Goal: Find contact information: Find contact information

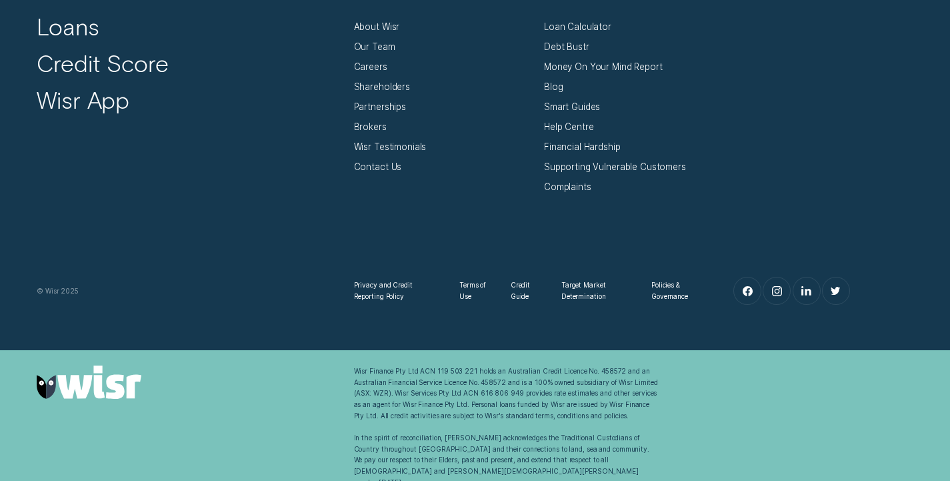
click at [423, 378] on div "Wisr Finance Pty Ltd ACN 119 503 221 holds an Australian Credit Licence No. 458…" at bounding box center [507, 426] width 306 height 122
click at [355, 395] on div "Wisr Finance Pty Ltd ACN 119 503 221 holds an Australian Credit Licence No. 458…" at bounding box center [507, 426] width 306 height 122
click at [330, 366] on link at bounding box center [190, 381] width 306 height 33
click at [425, 380] on div "Wisr Finance Pty Ltd ACN 119 503 221 holds an Australian Credit Licence No. 458…" at bounding box center [507, 426] width 306 height 122
click at [455, 395] on div "Wisr Finance Pty Ltd ACN 119 503 221 holds an Australian Credit Licence No. 458…" at bounding box center [507, 426] width 306 height 122
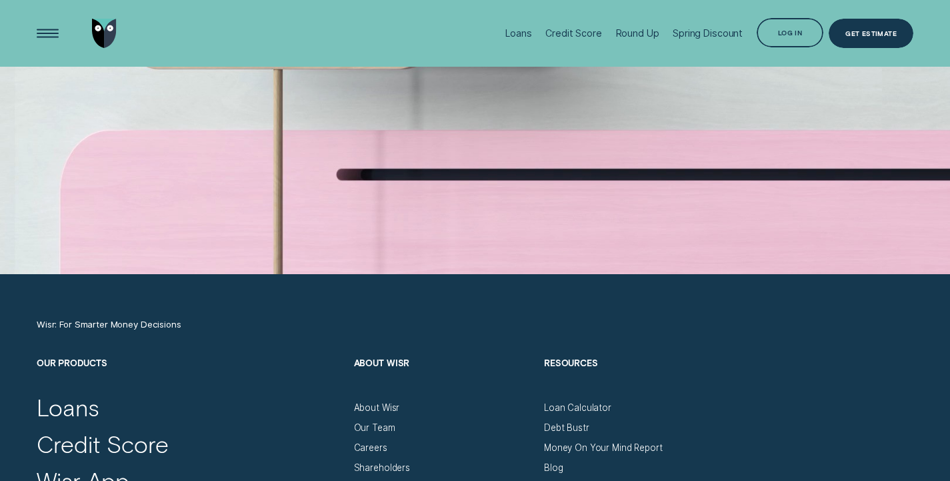
scroll to position [3987, 0]
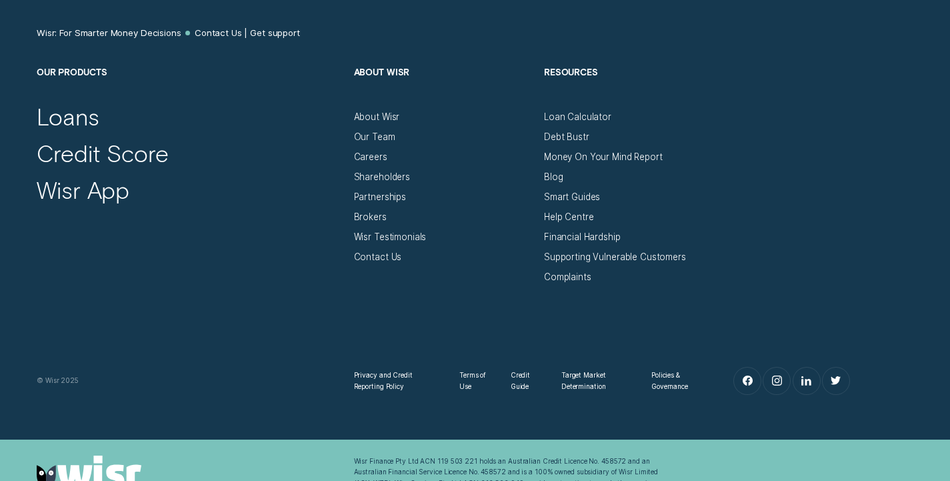
scroll to position [836, 0]
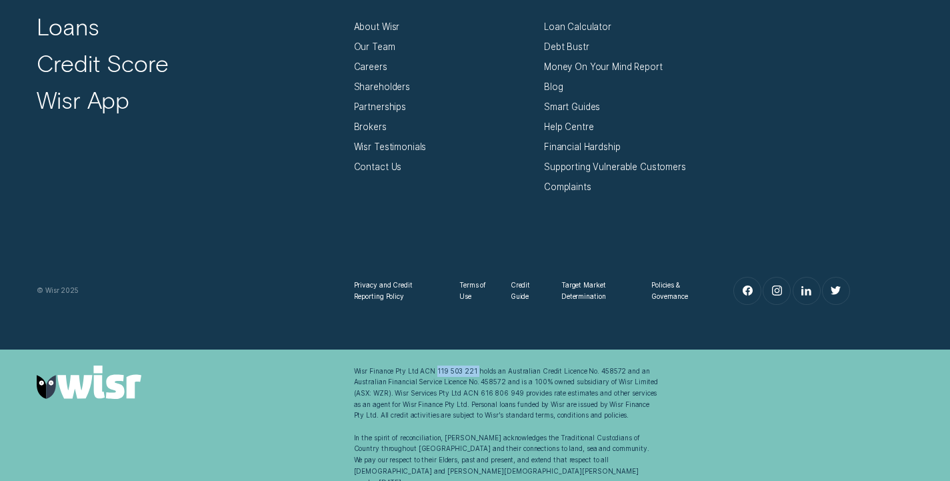
drag, startPoint x: 435, startPoint y: 371, endPoint x: 471, endPoint y: 371, distance: 36.0
click at [472, 372] on div "Wisr Finance Pty Ltd ACN 119 503 221 holds an Australian Credit Licence No. 458…" at bounding box center [507, 426] width 306 height 122
click at [466, 348] on div "Wisr: For Smarter Money Decisions Contact Us | Get support Our Products Loans C…" at bounding box center [475, 121] width 950 height 457
drag, startPoint x: 435, startPoint y: 371, endPoint x: 472, endPoint y: 369, distance: 36.7
click at [472, 369] on div "Wisr Finance Pty Ltd ACN 119 503 221 holds an Australian Credit Licence No. 458…" at bounding box center [507, 426] width 306 height 122
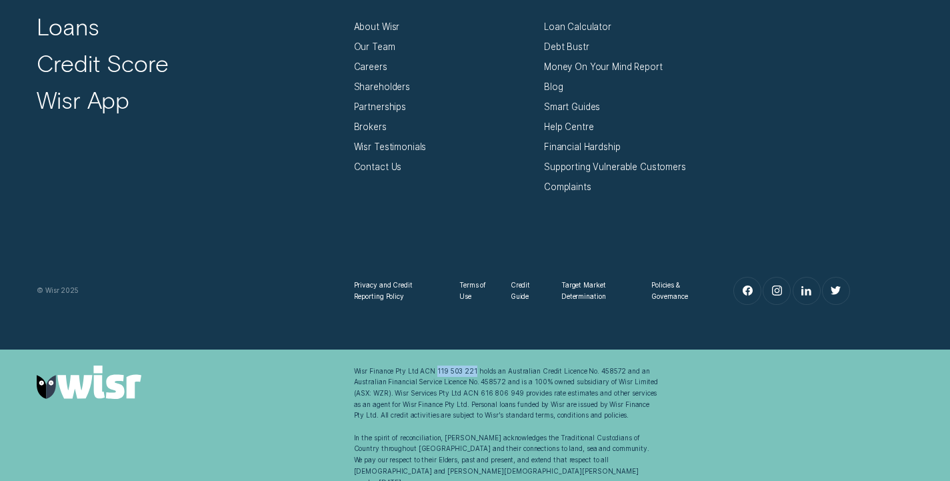
copy div "119 503 221"
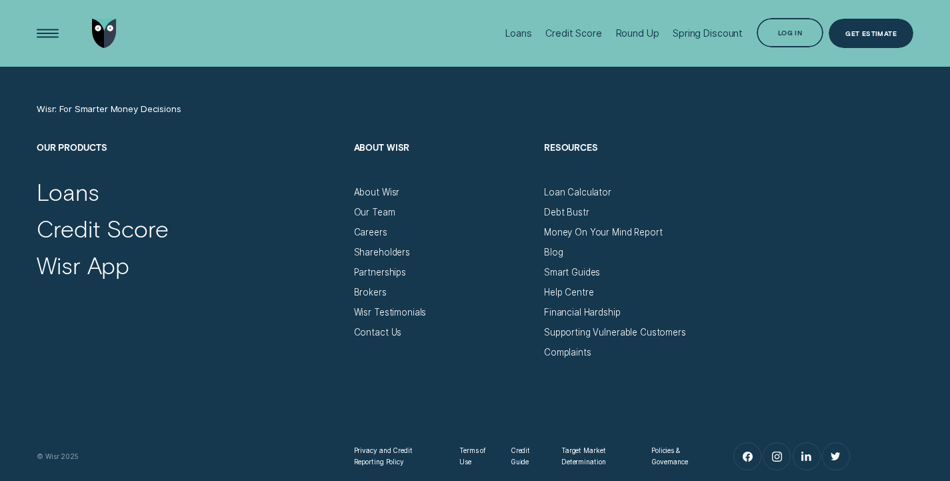
scroll to position [4336, 0]
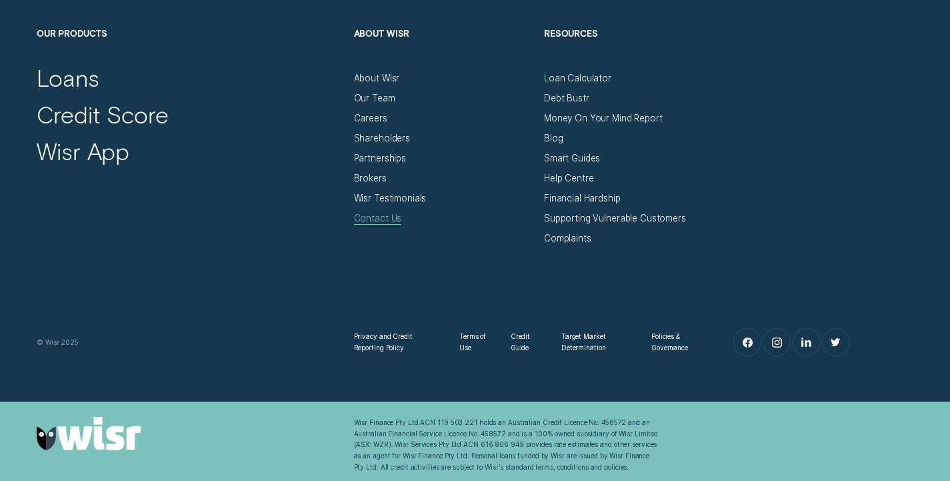
click at [382, 215] on div "Contact Us" at bounding box center [378, 218] width 48 height 11
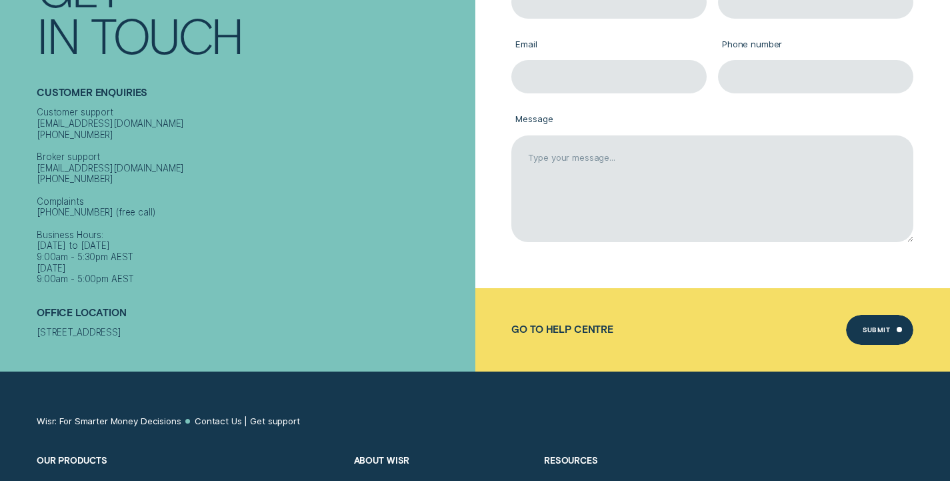
scroll to position [334, 0]
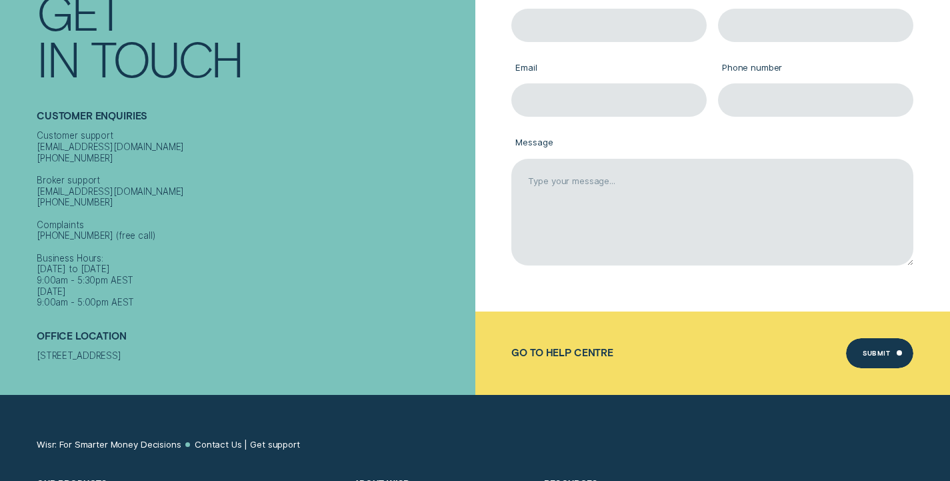
drag, startPoint x: 36, startPoint y: 345, endPoint x: 149, endPoint y: 337, distance: 112.9
click at [148, 350] on div "[STREET_ADDRESS]" at bounding box center [253, 355] width 433 height 11
click at [252, 330] on h2 "Office Location" at bounding box center [253, 340] width 433 height 20
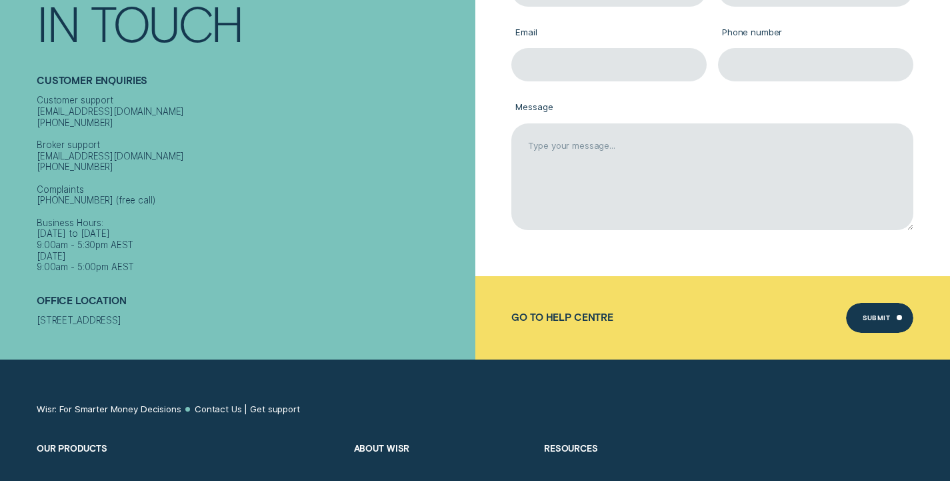
scroll to position [369, 0]
drag, startPoint x: 34, startPoint y: 305, endPoint x: 165, endPoint y: 312, distance: 130.9
click at [165, 312] on div "Contact Get In Touch Customer Enquiries Customer support contact@wisr.com.au 13…" at bounding box center [238, 119] width 476 height 481
copy div "Level 9, 333 Kent Street"
drag, startPoint x: 60, startPoint y: 345, endPoint x: 35, endPoint y: 323, distance: 33.5
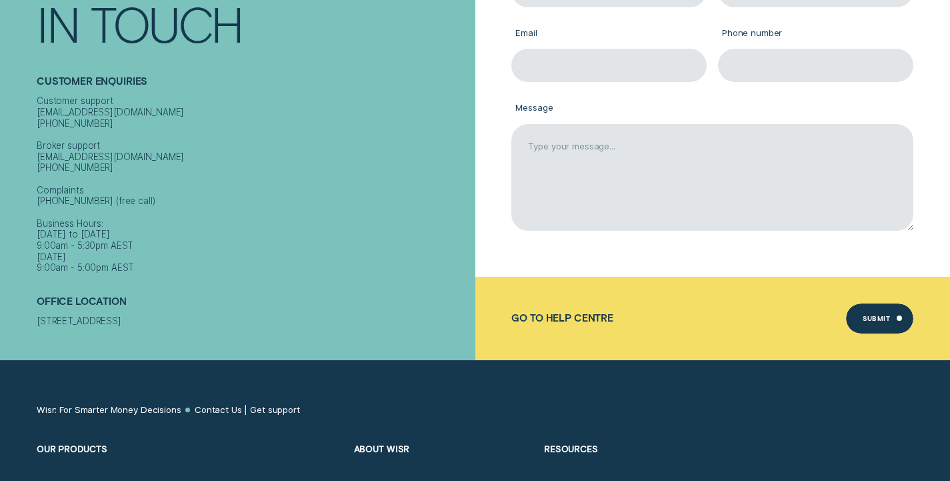
click at [59, 339] on div "Contact Get In Touch Customer Enquiries Customer support contact@wisr.com.au 13…" at bounding box center [238, 119] width 476 height 481
drag, startPoint x: 30, startPoint y: 327, endPoint x: 68, endPoint y: 329, distance: 38.1
click at [68, 329] on div "Contact Get In Touch Customer Enquiries Customer support contact@wisr.com.au 13…" at bounding box center [238, 119] width 476 height 481
copy div "Sydney"
click at [71, 323] on div "[STREET_ADDRESS]" at bounding box center [253, 320] width 433 height 11
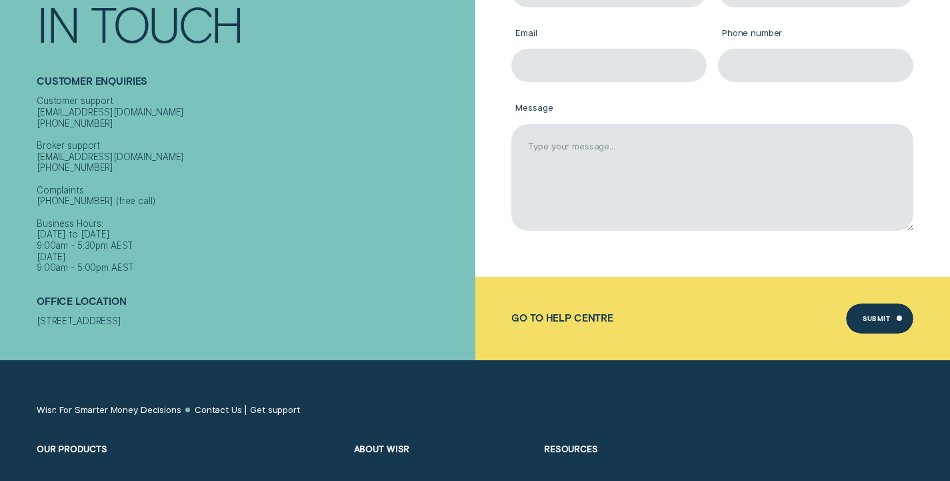
click at [309, 220] on div "Customer support [EMAIL_ADDRESS][DOMAIN_NAME] [PHONE_NUMBER] Broker support [EM…" at bounding box center [253, 184] width 433 height 178
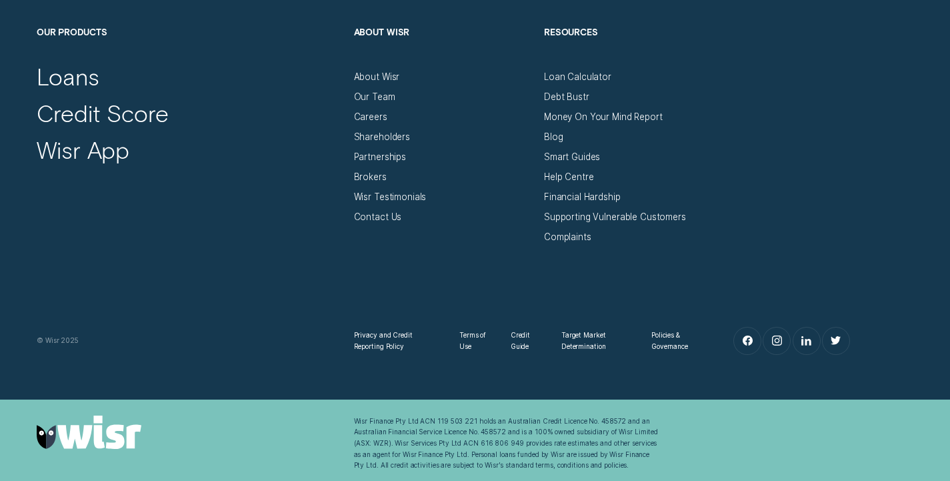
scroll to position [836, 0]
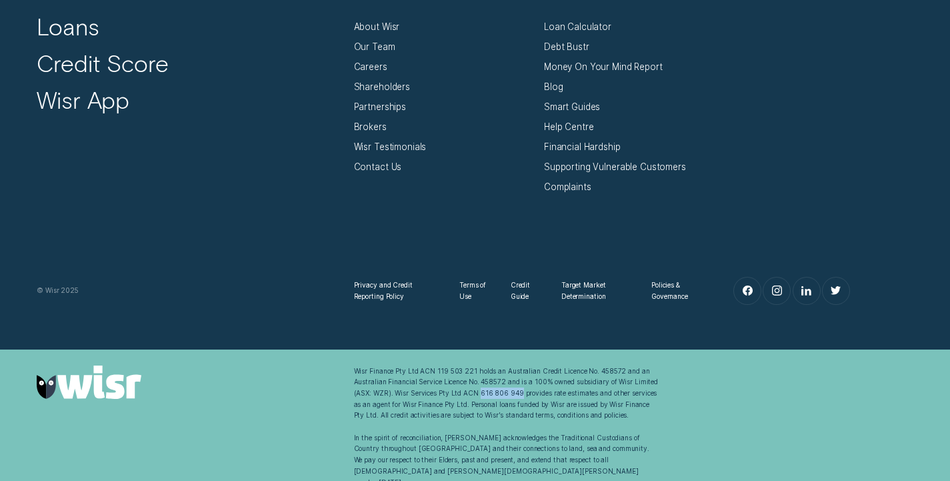
drag, startPoint x: 477, startPoint y: 394, endPoint x: 515, endPoint y: 395, distance: 38.0
click at [515, 395] on div "Wisr Finance Pty Ltd ACN 119 503 221 holds an Australian Credit Licence No. 458…" at bounding box center [507, 426] width 306 height 122
copy div "616 806 949"
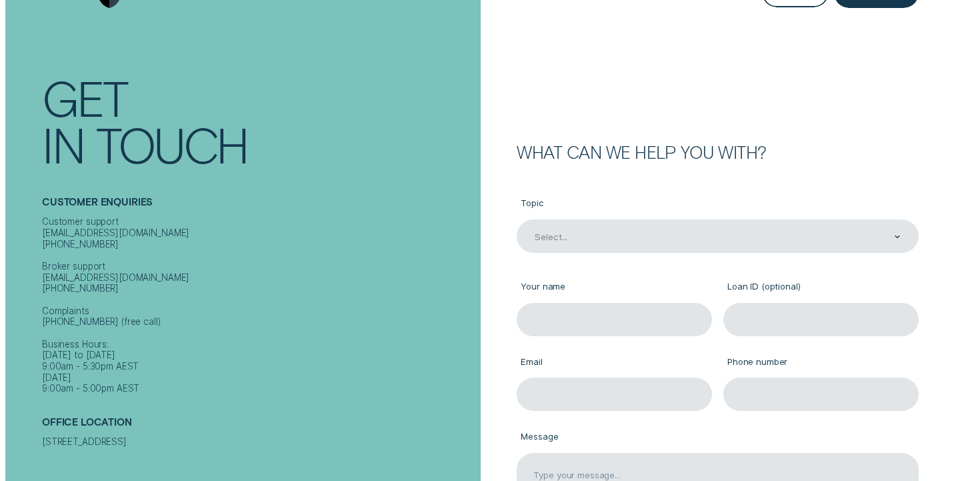
scroll to position [0, 0]
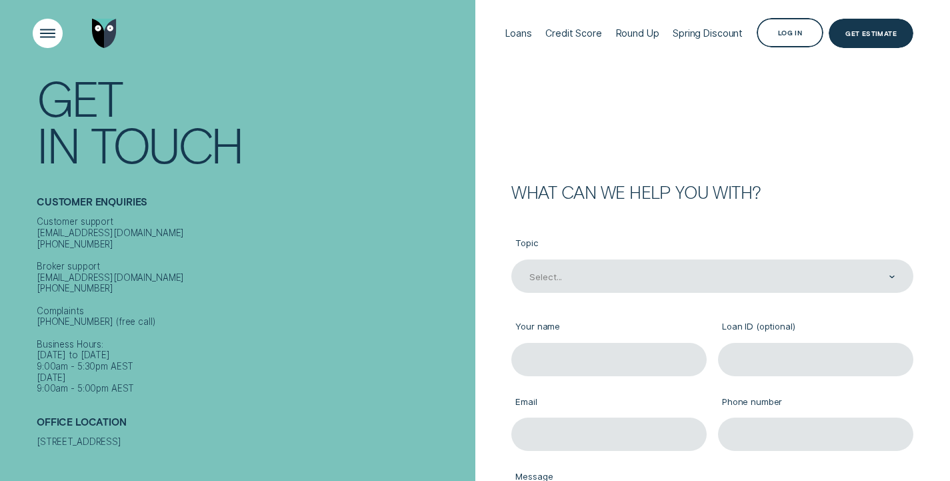
click at [50, 39] on div "Open Menu" at bounding box center [48, 33] width 43 height 43
click at [47, 35] on div "Open Menu" at bounding box center [48, 33] width 43 height 43
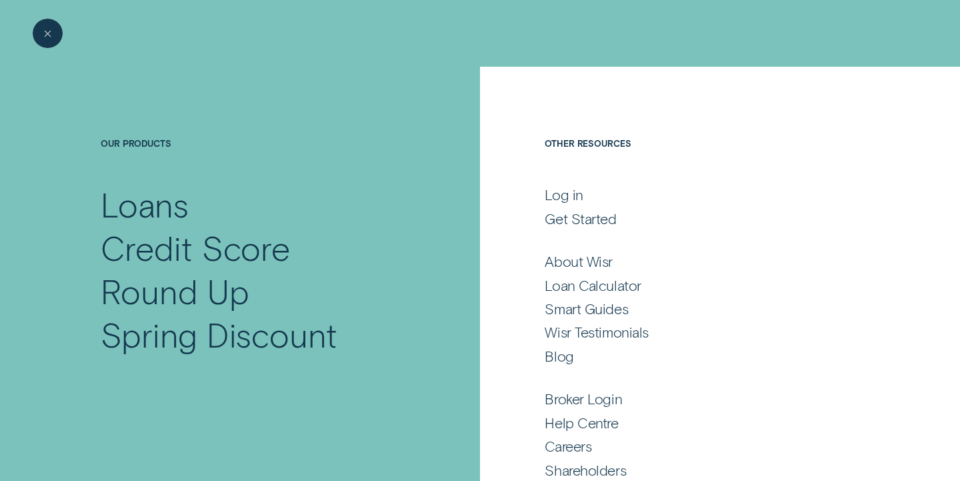
click at [45, 39] on div "Close Menu" at bounding box center [48, 33] width 43 height 43
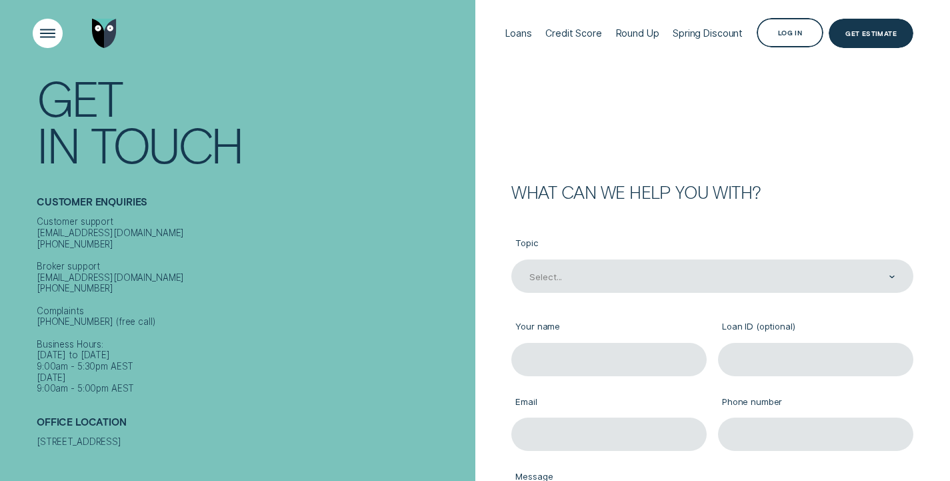
click at [55, 35] on div "Open Menu" at bounding box center [48, 33] width 43 height 43
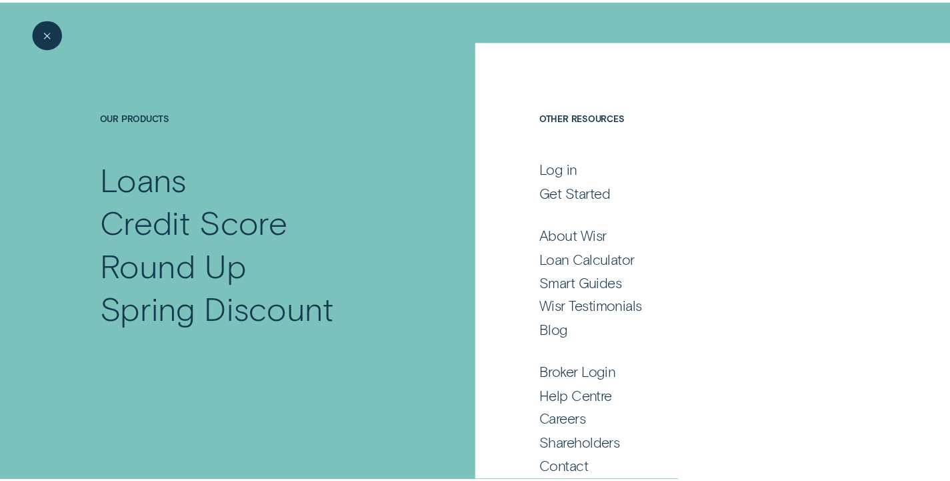
scroll to position [41, 0]
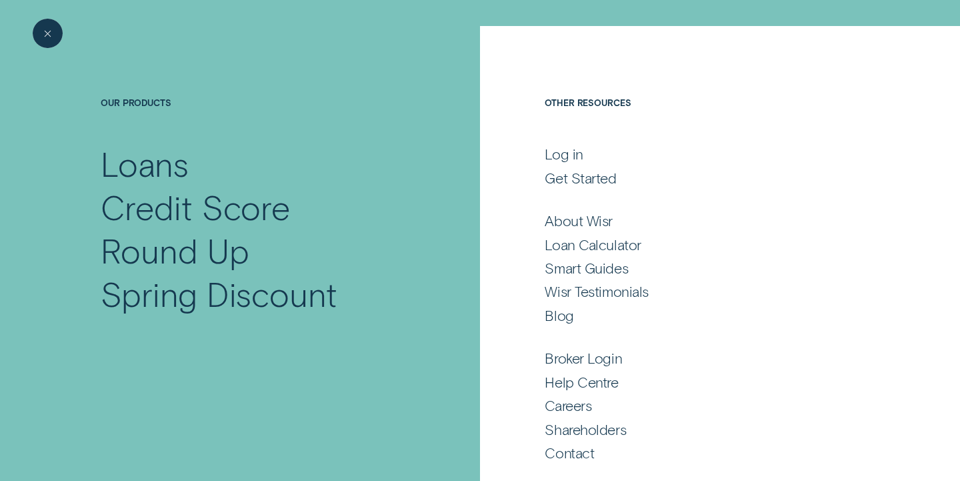
click at [59, 29] on div "Close Menu" at bounding box center [48, 33] width 43 height 43
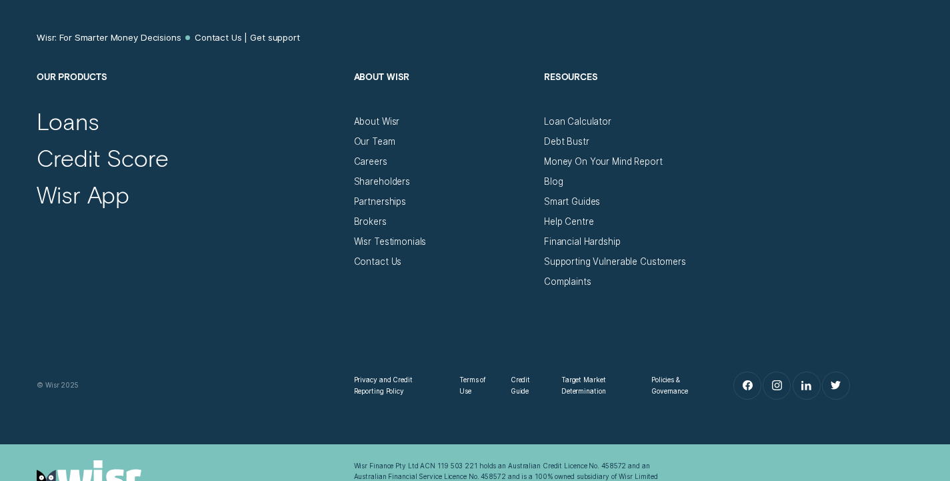
scroll to position [836, 0]
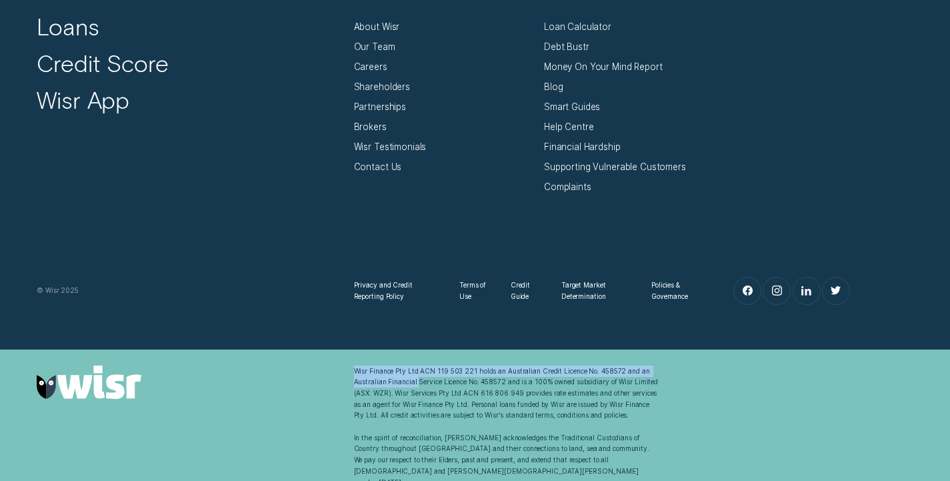
drag, startPoint x: 349, startPoint y: 373, endPoint x: 417, endPoint y: 377, distance: 68.1
click at [417, 377] on div "Wisr Finance Pty Ltd ACN 119 503 221 holds an Australian Credit Licence No. 458…" at bounding box center [506, 426] width 317 height 122
drag, startPoint x: 614, startPoint y: 383, endPoint x: 662, endPoint y: 382, distance: 48.7
click at [662, 382] on div "Wisr Finance Pty Ltd ACN 119 503 221 holds an Australian Credit Licence No. 458…" at bounding box center [506, 426] width 317 height 122
copy div "Wisr Limited"
